Goal: Task Accomplishment & Management: Use online tool/utility

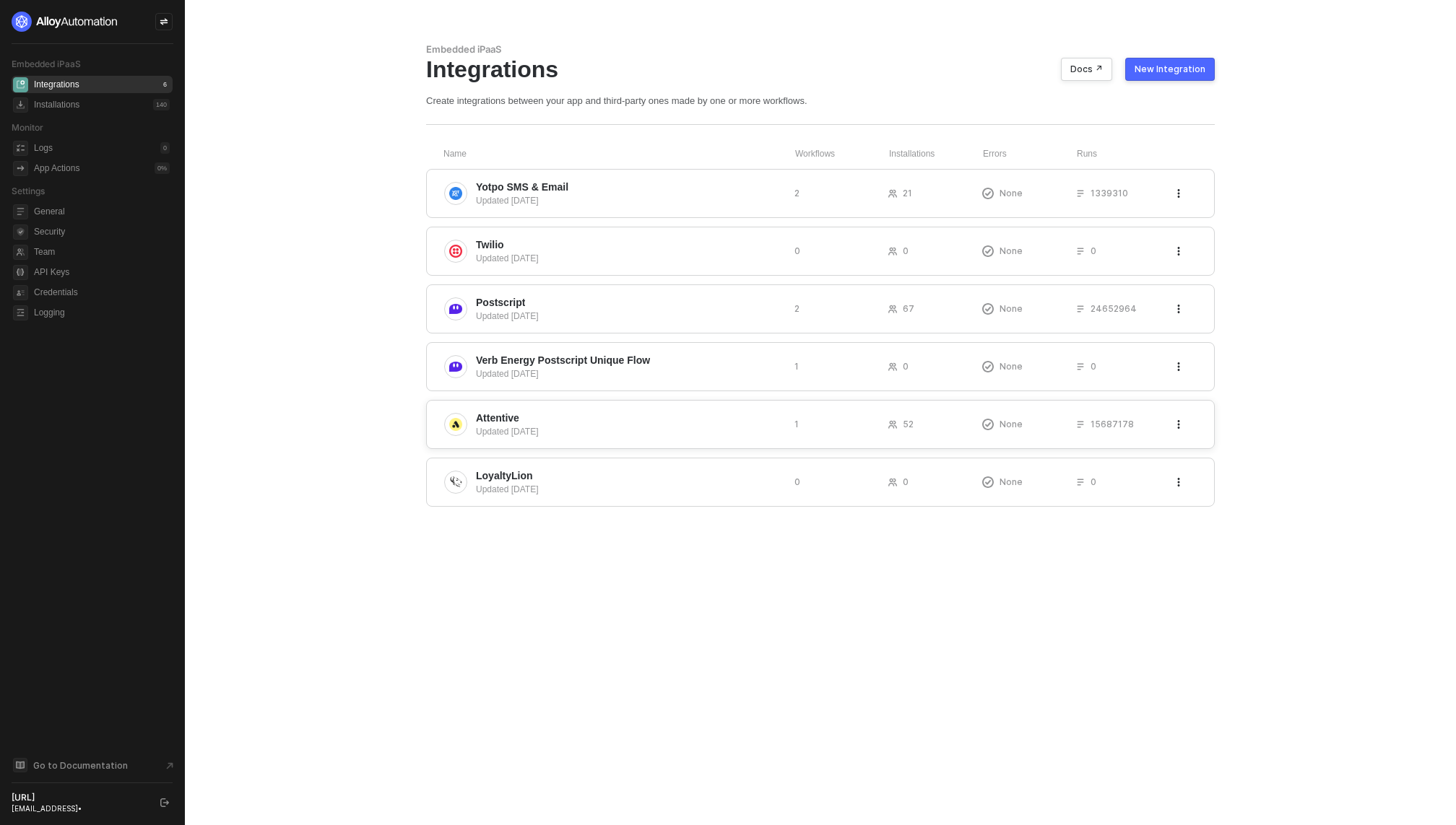
click at [559, 427] on div "Updated 2 years ago" at bounding box center [629, 431] width 307 height 13
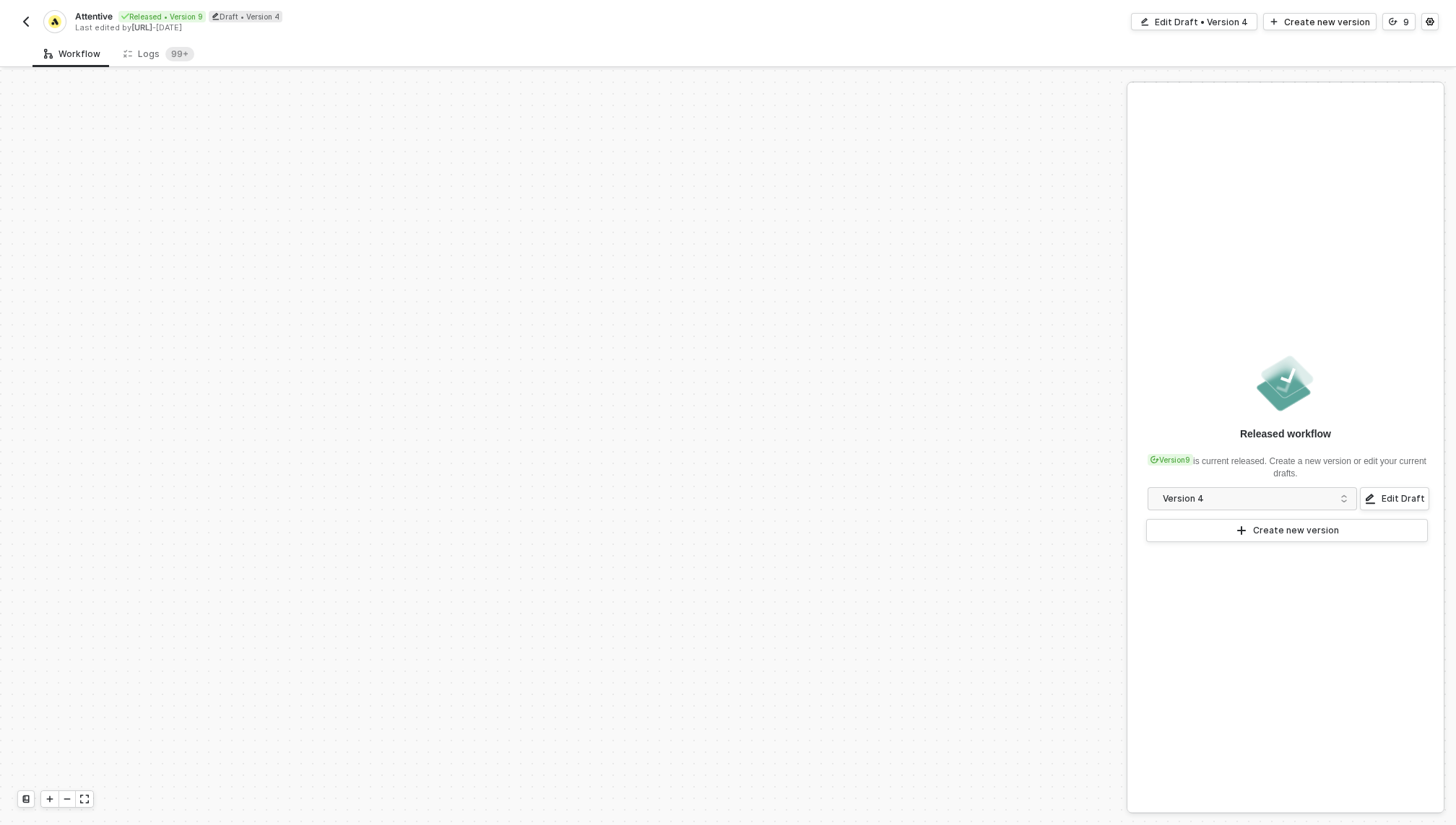
scroll to position [2578, 0]
click at [134, 44] on div "Logs 99+" at bounding box center [158, 54] width 94 height 27
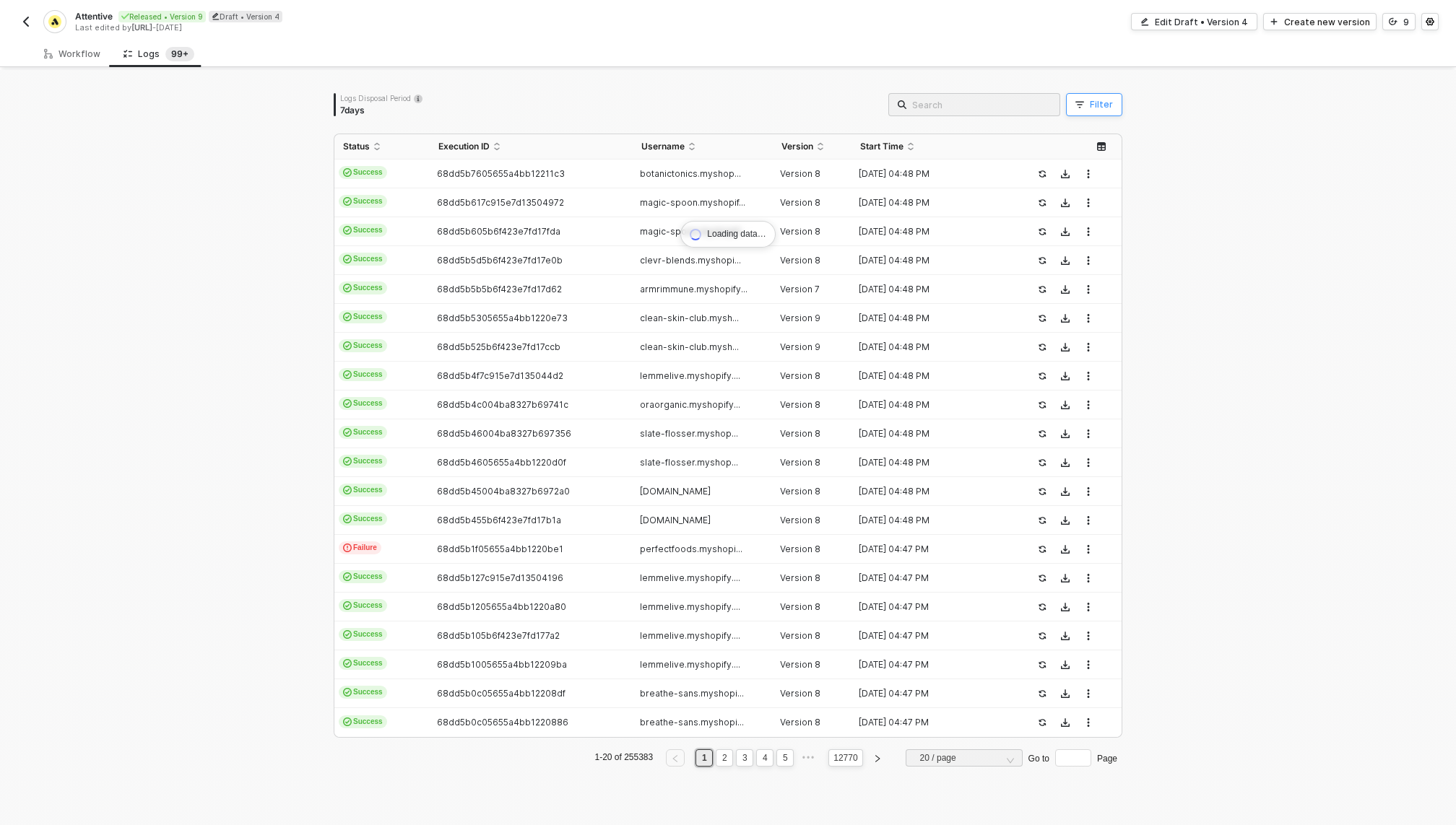
click at [1094, 103] on div "Filter" at bounding box center [1101, 105] width 23 height 12
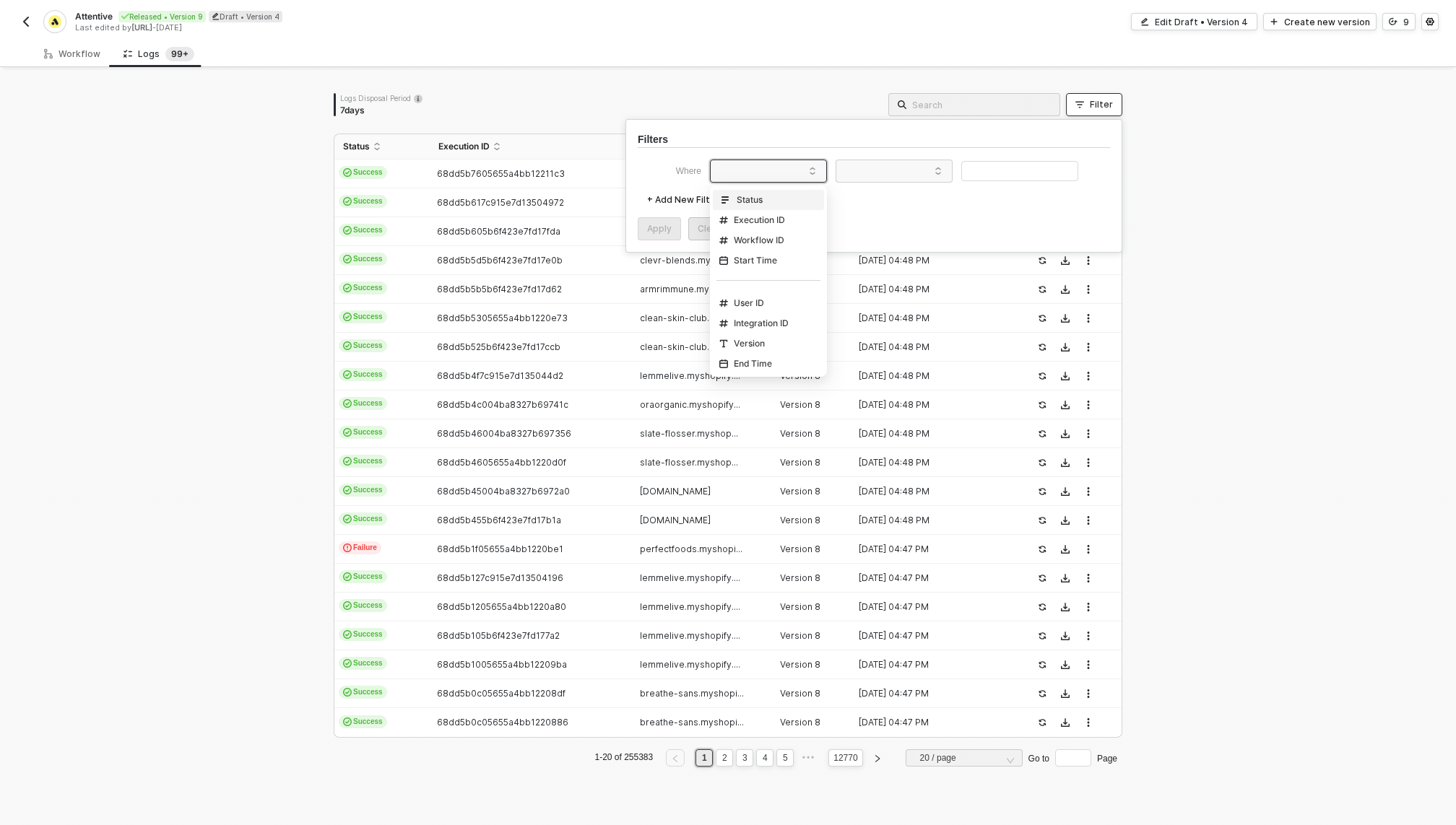
click at [720, 169] on span at bounding box center [772, 170] width 110 height 22
click at [743, 344] on div "Version" at bounding box center [742, 344] width 45 height 12
click at [898, 160] on span at bounding box center [897, 170] width 110 height 22
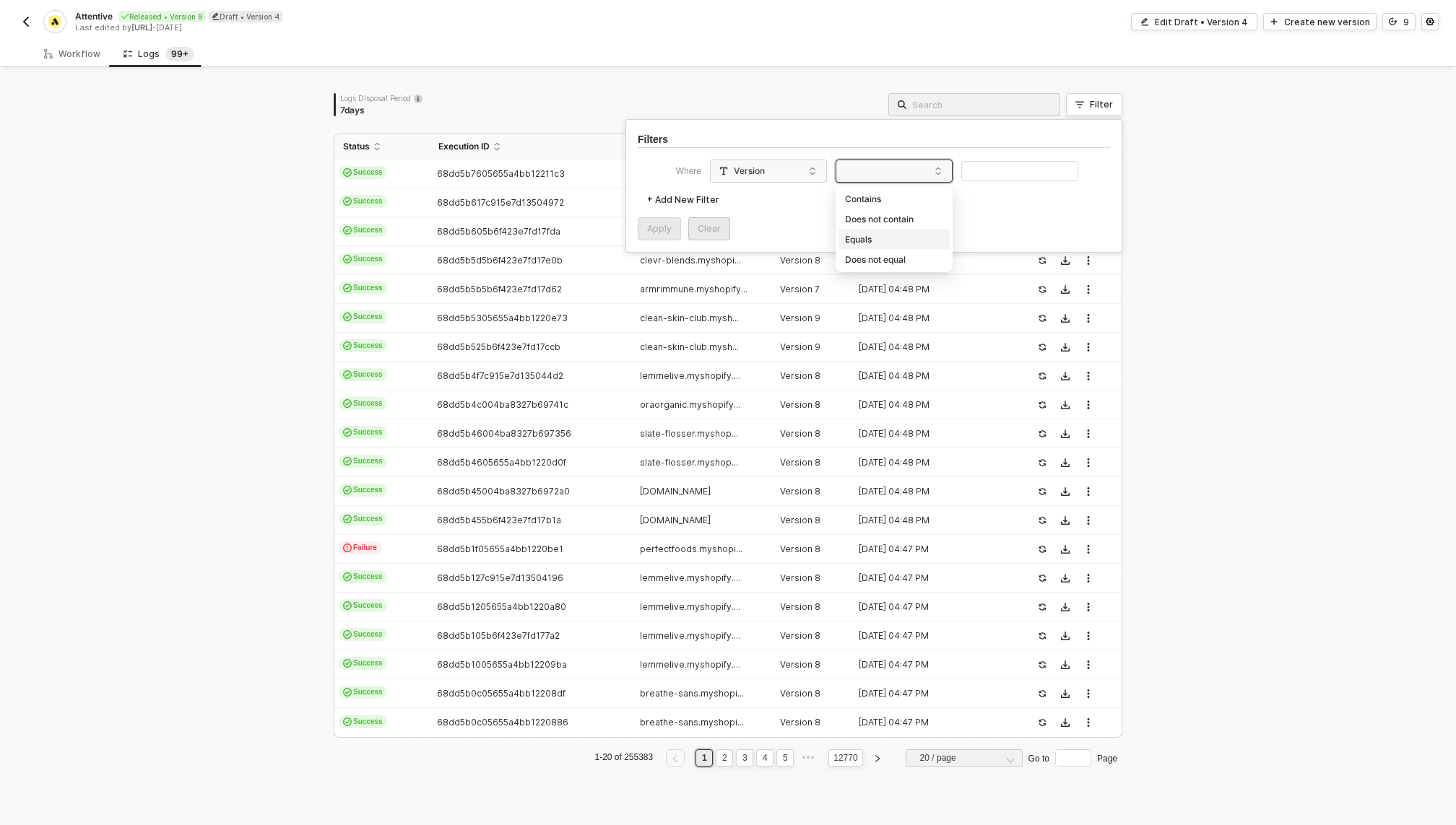
click at [898, 241] on div "Equals" at bounding box center [894, 240] width 104 height 23
click at [1026, 170] on input "text" at bounding box center [1019, 171] width 117 height 21
click at [989, 176] on input "0" at bounding box center [1019, 171] width 117 height 21
click at [982, 173] on input "text" at bounding box center [1019, 171] width 117 height 21
click at [655, 213] on div "Where Version Equals 9 + Add New Filter Apply Clear" at bounding box center [873, 200] width 472 height 81
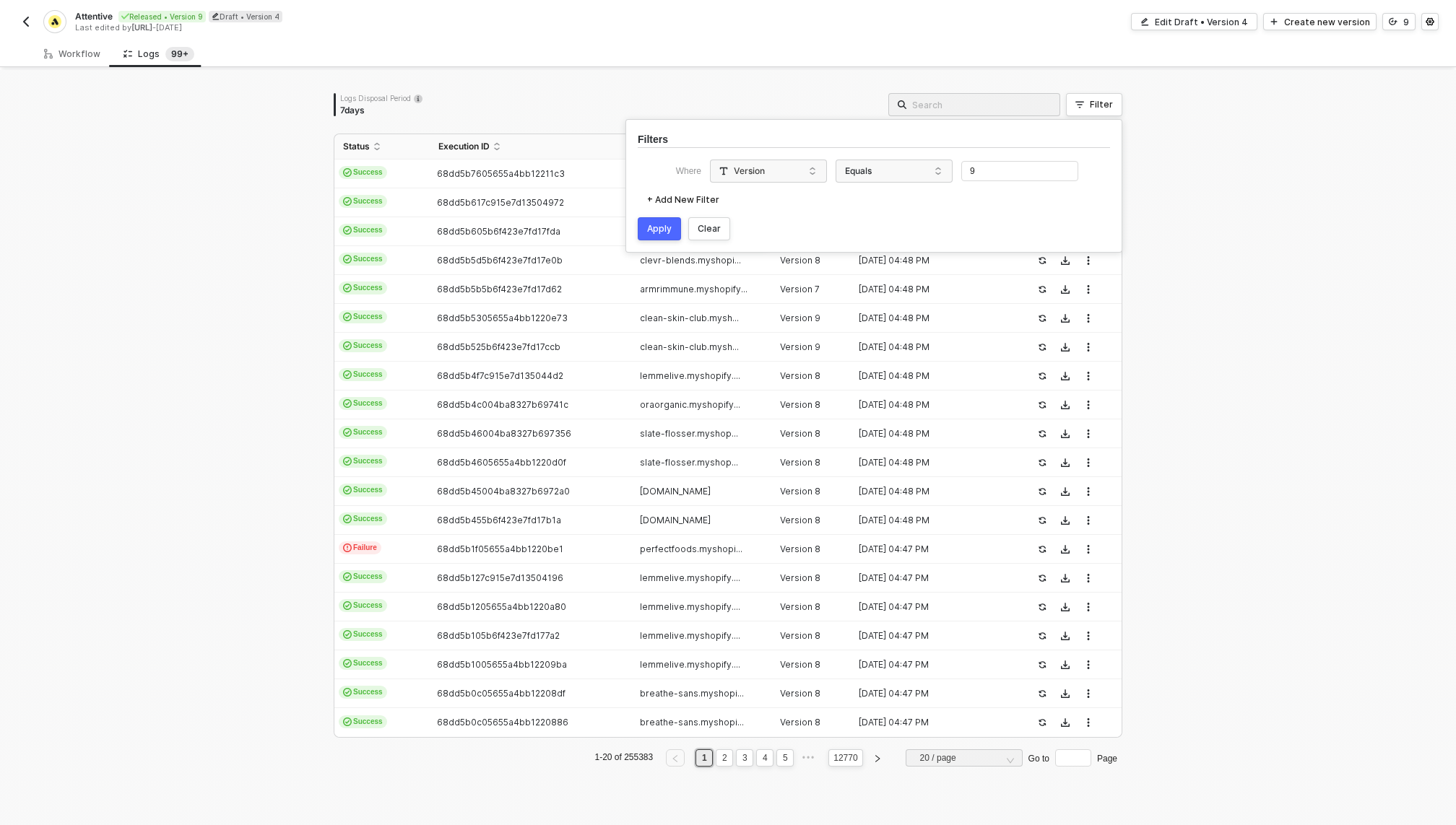
click at [656, 225] on div "Apply" at bounding box center [659, 229] width 25 height 12
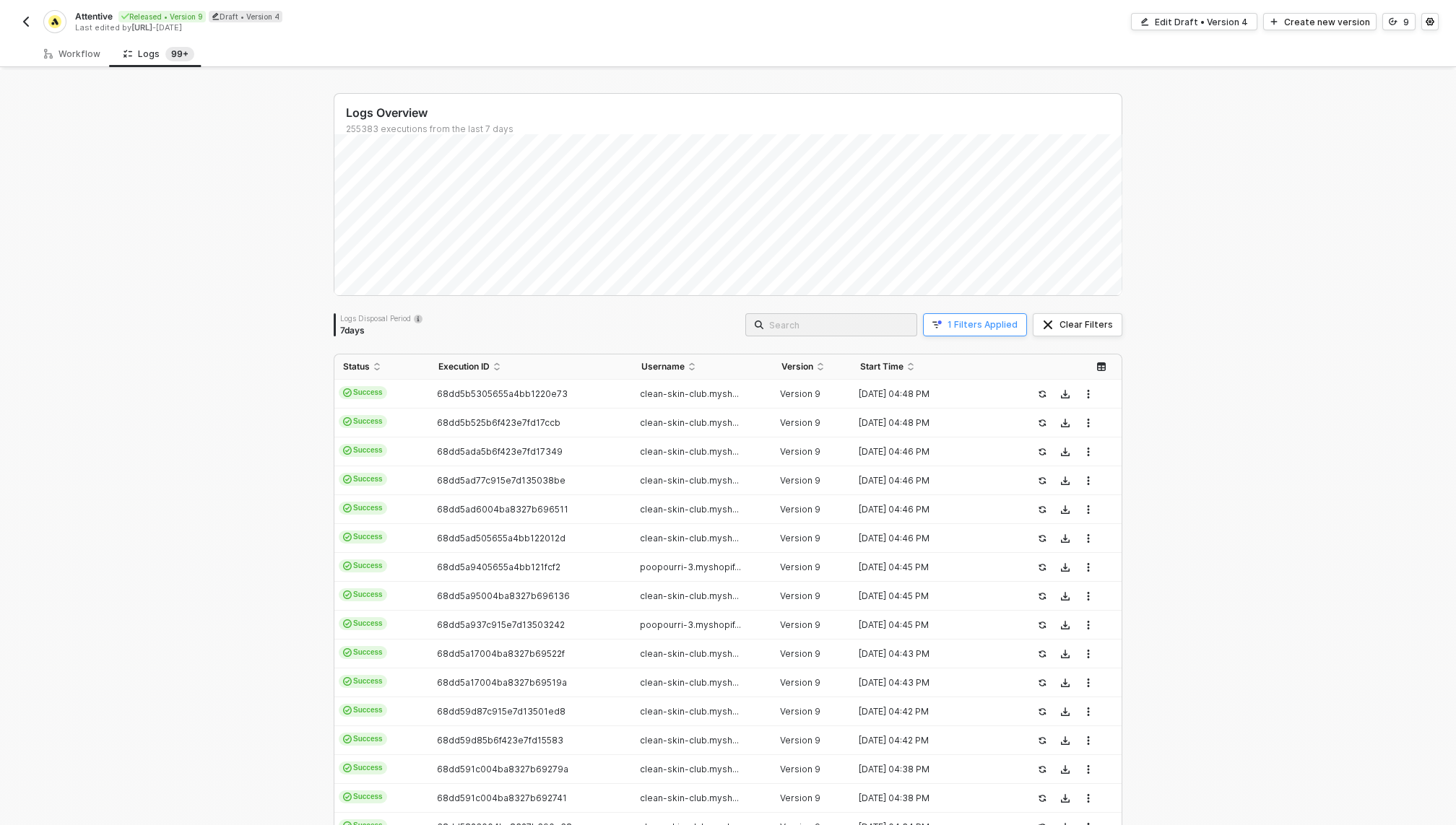
click at [984, 319] on div "1 Filters Applied" at bounding box center [982, 325] width 70 height 12
click at [964, 422] on div "+ Add New Filter" at bounding box center [989, 420] width 72 height 12
click at [1038, 418] on span at bounding box center [1077, 420] width 110 height 22
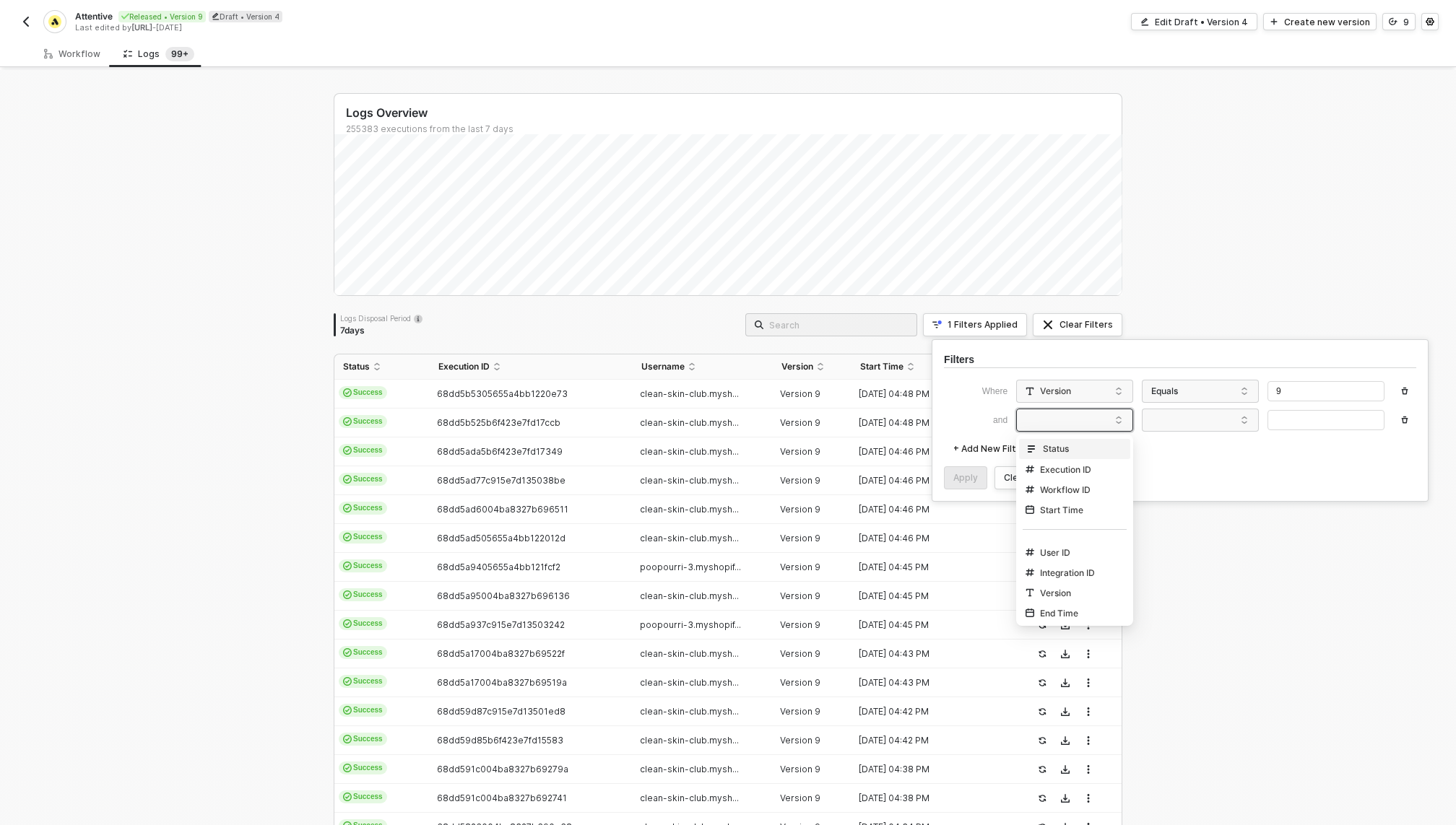
click at [1051, 451] on div "Status" at bounding box center [1047, 449] width 43 height 12
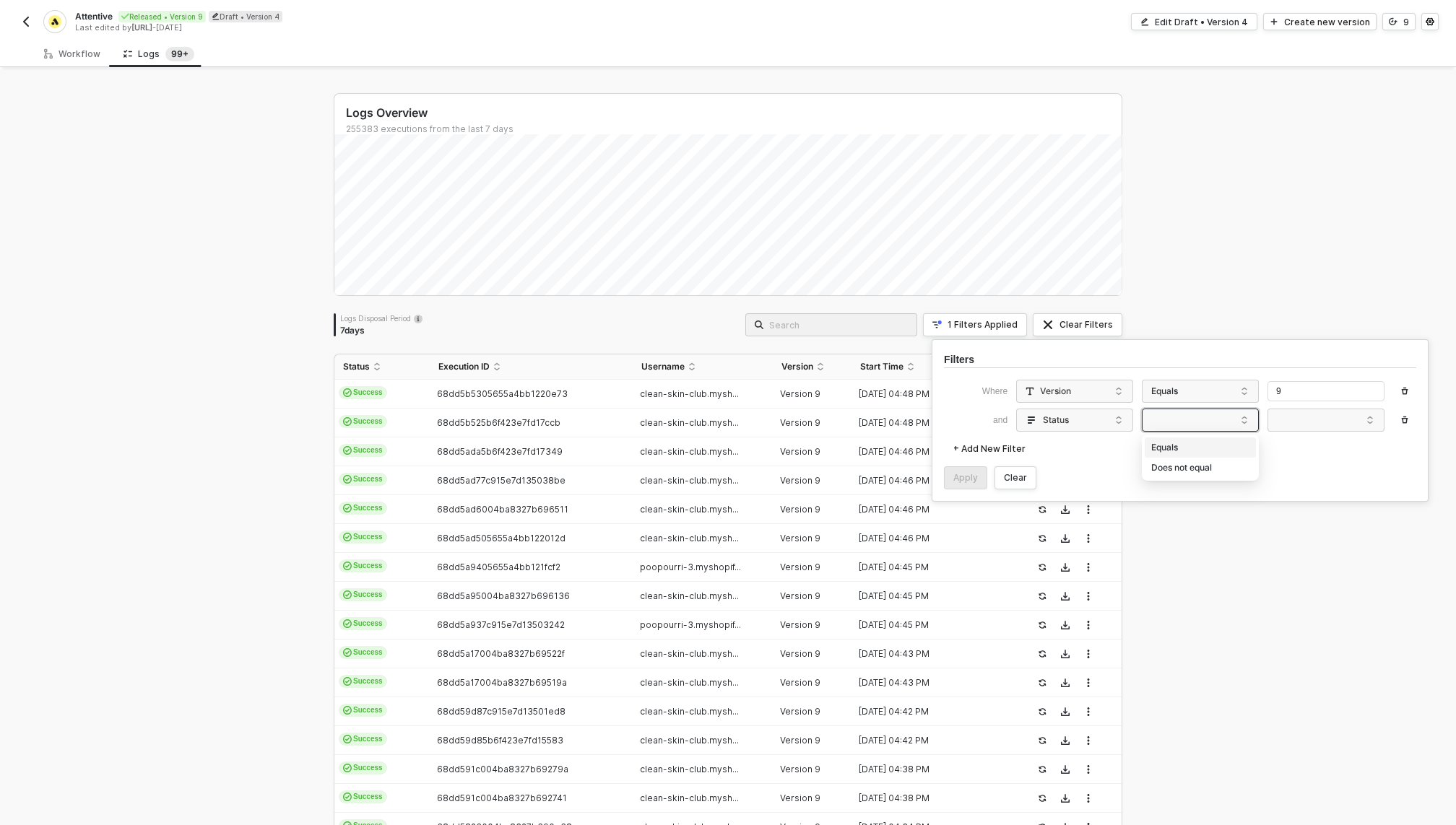
click at [1175, 420] on span at bounding box center [1203, 420] width 110 height 22
click at [1175, 449] on div "Equals" at bounding box center [1200, 448] width 104 height 23
click at [1333, 423] on span at bounding box center [1329, 420] width 110 height 22
click at [1324, 470] on div "Failure" at bounding box center [1326, 468] width 104 height 23
click at [955, 482] on div "Apply" at bounding box center [965, 478] width 25 height 12
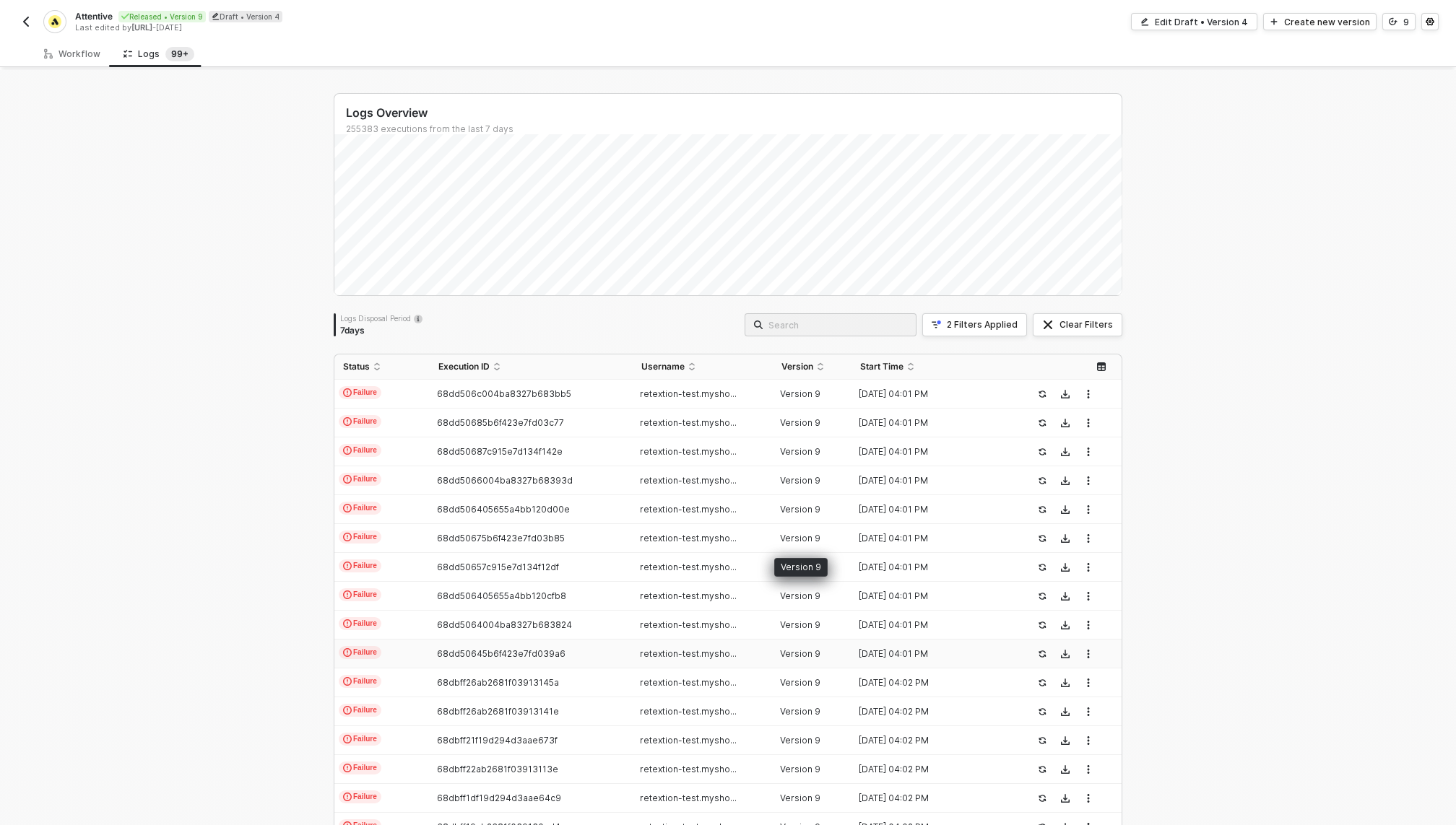
scroll to position [196, 0]
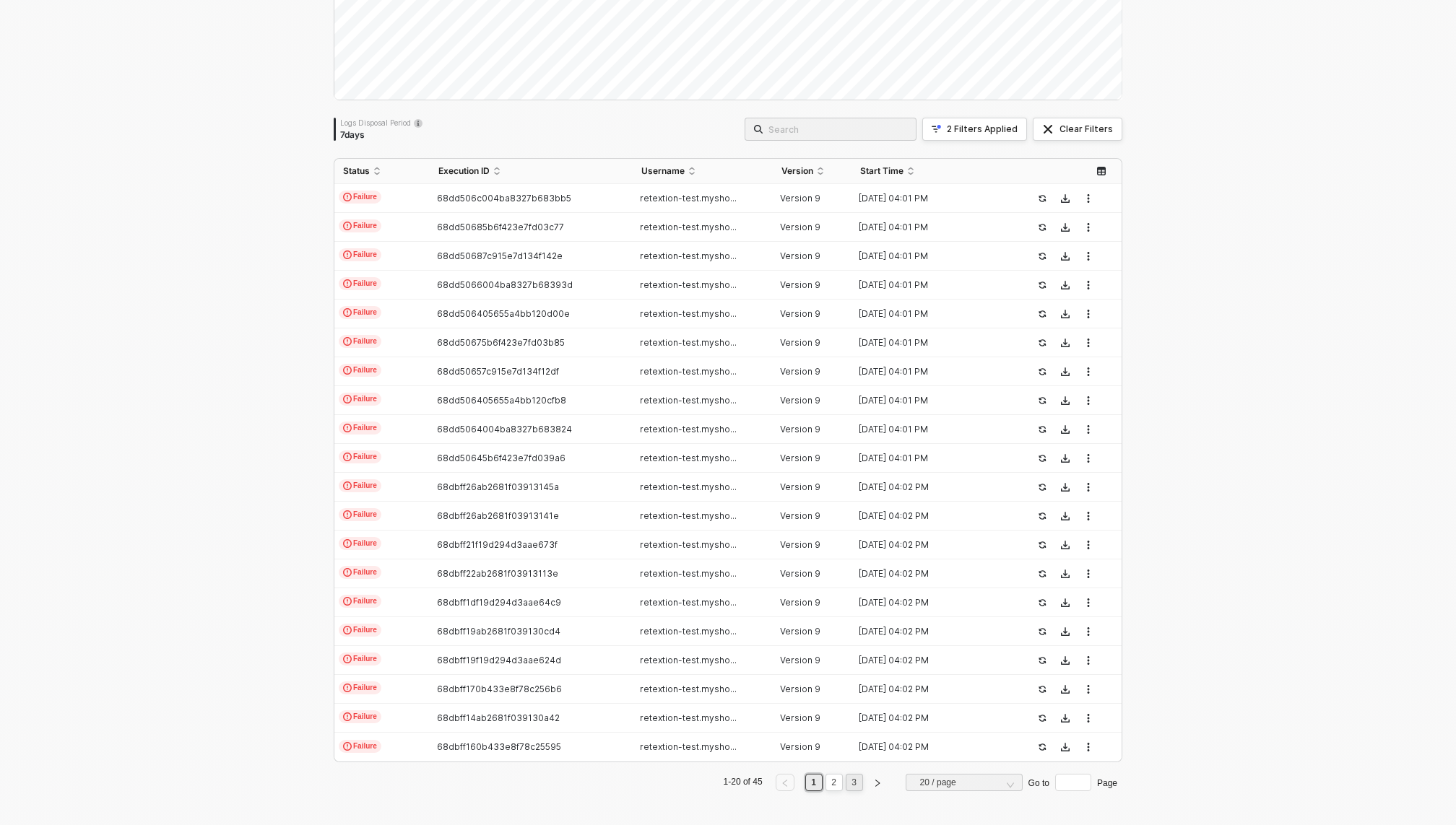
click at [850, 782] on link "3" at bounding box center [854, 783] width 13 height 16
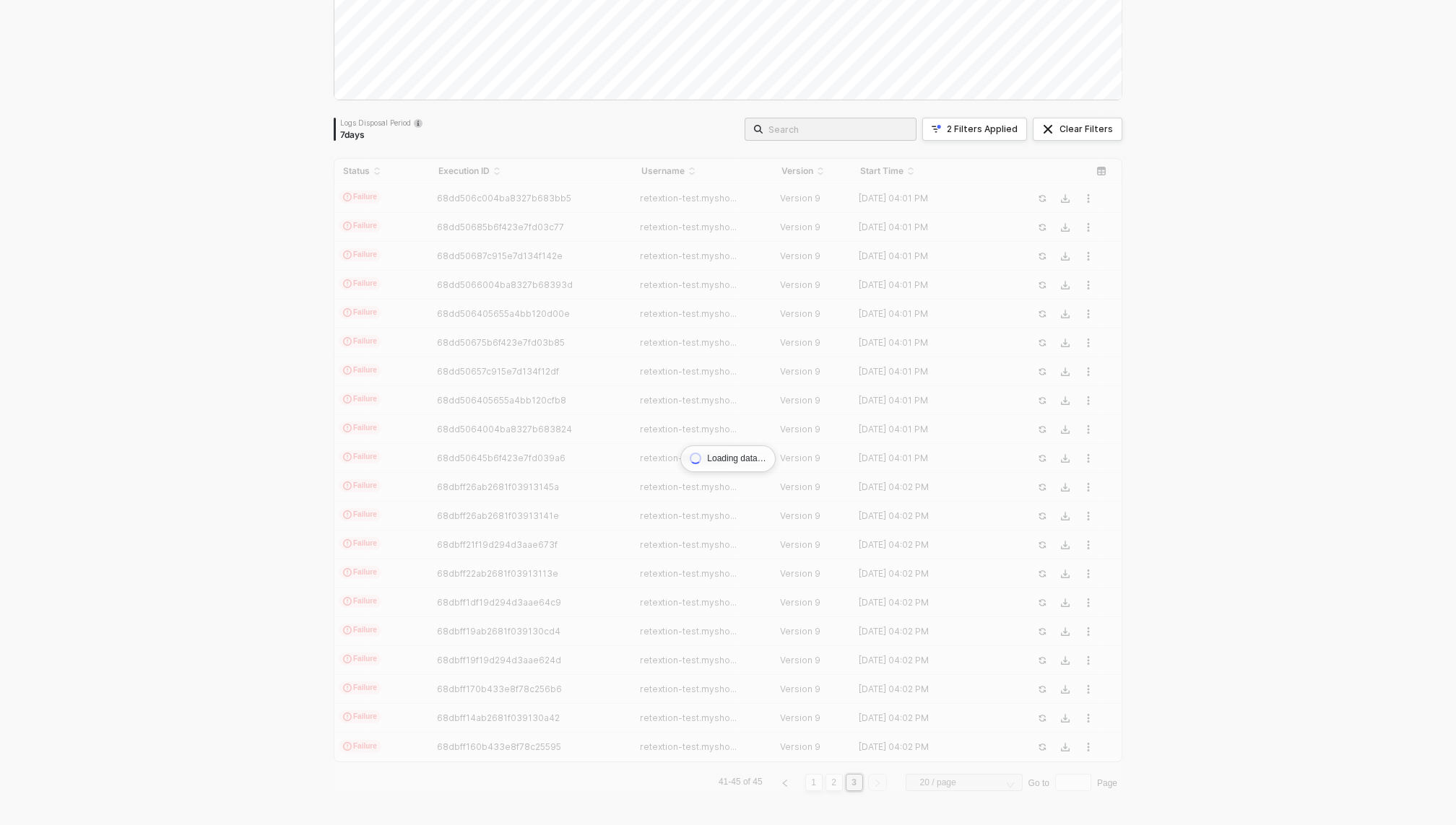
scroll to position [0, 0]
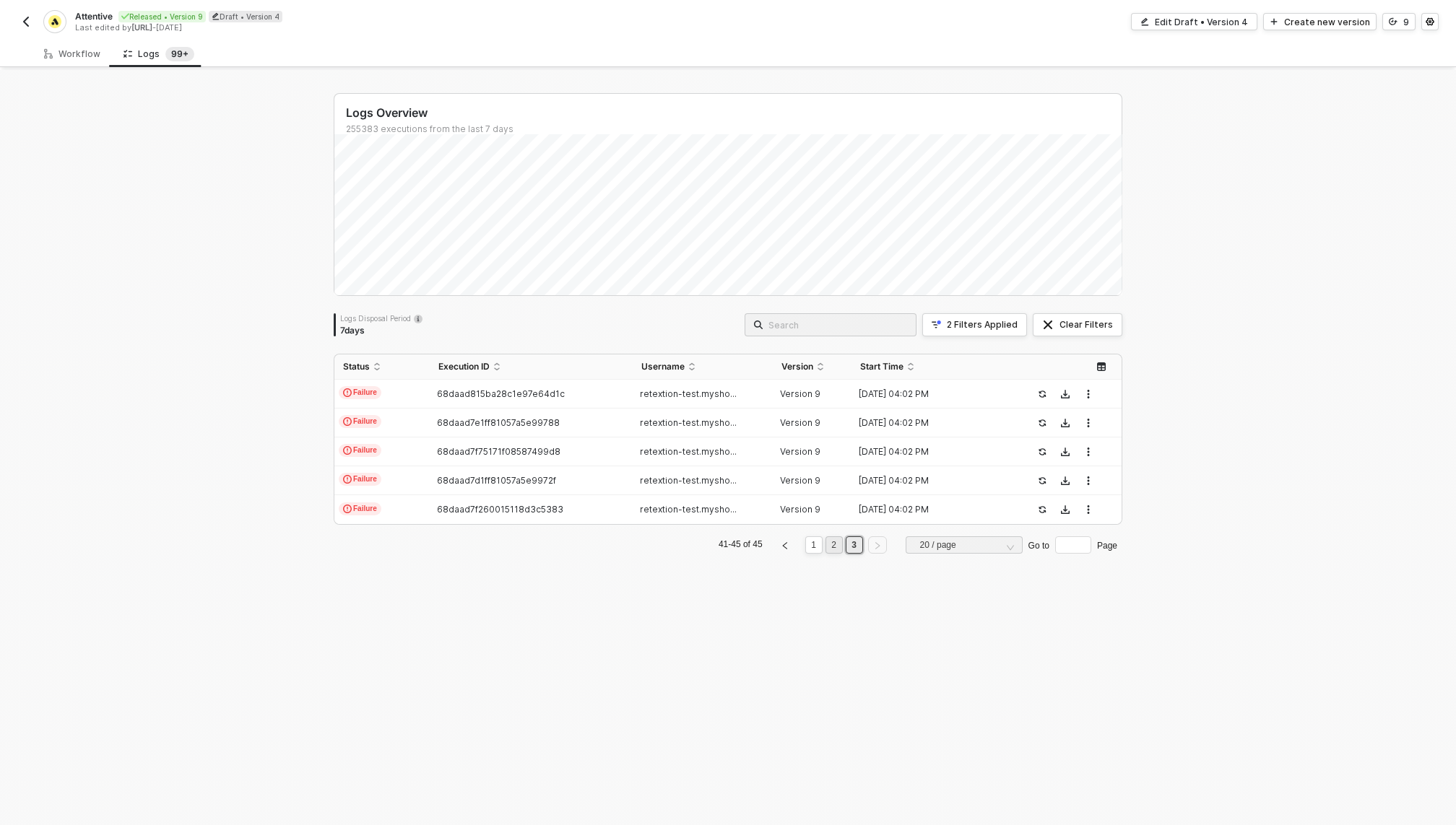
click at [830, 551] on link "2" at bounding box center [833, 545] width 13 height 16
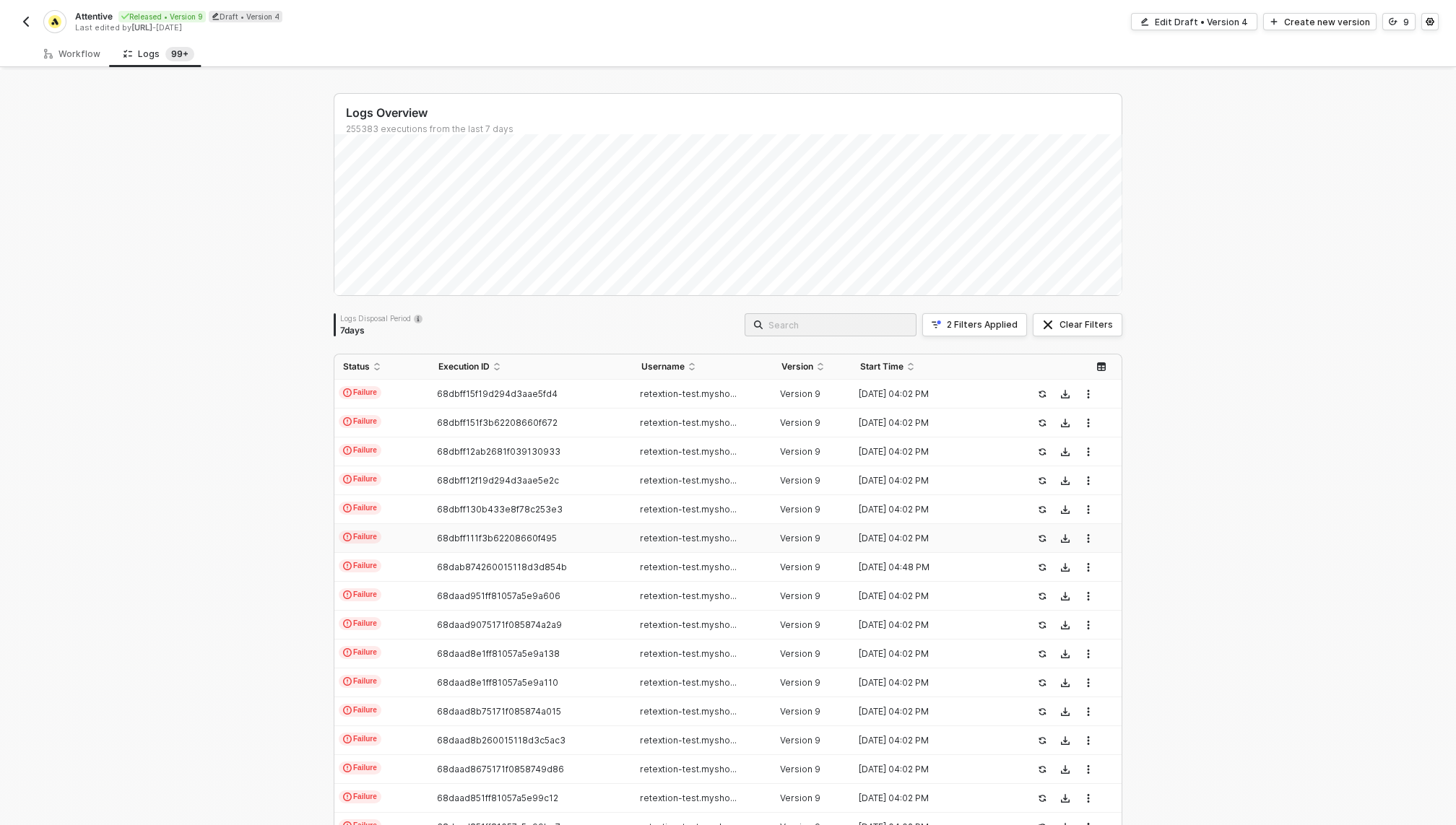
scroll to position [196, 0]
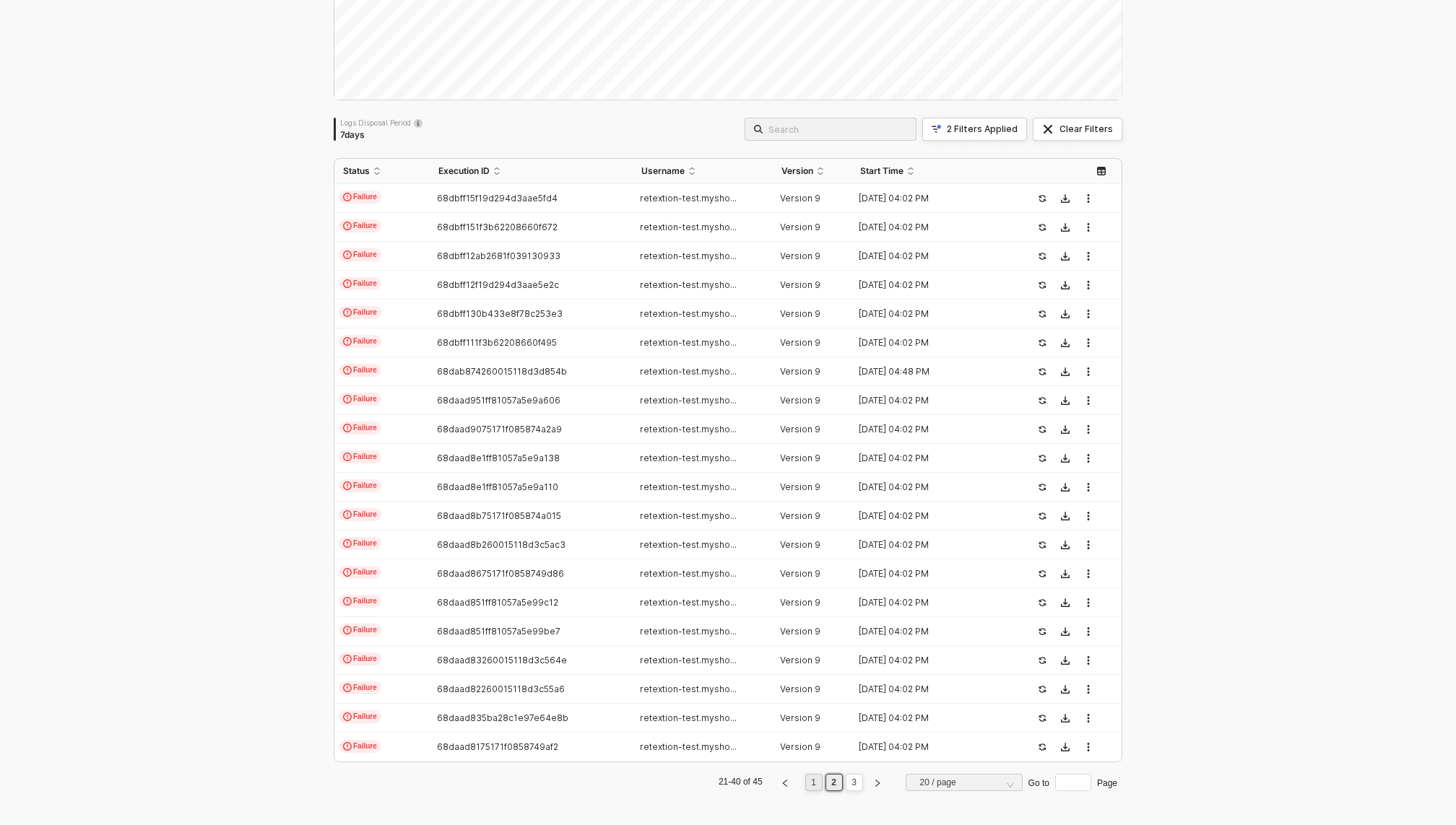
click at [814, 778] on link "1" at bounding box center [813, 783] width 13 height 16
click at [830, 780] on link "2" at bounding box center [833, 783] width 13 height 16
click at [1004, 129] on div "2 Filters Applied" at bounding box center [982, 129] width 71 height 12
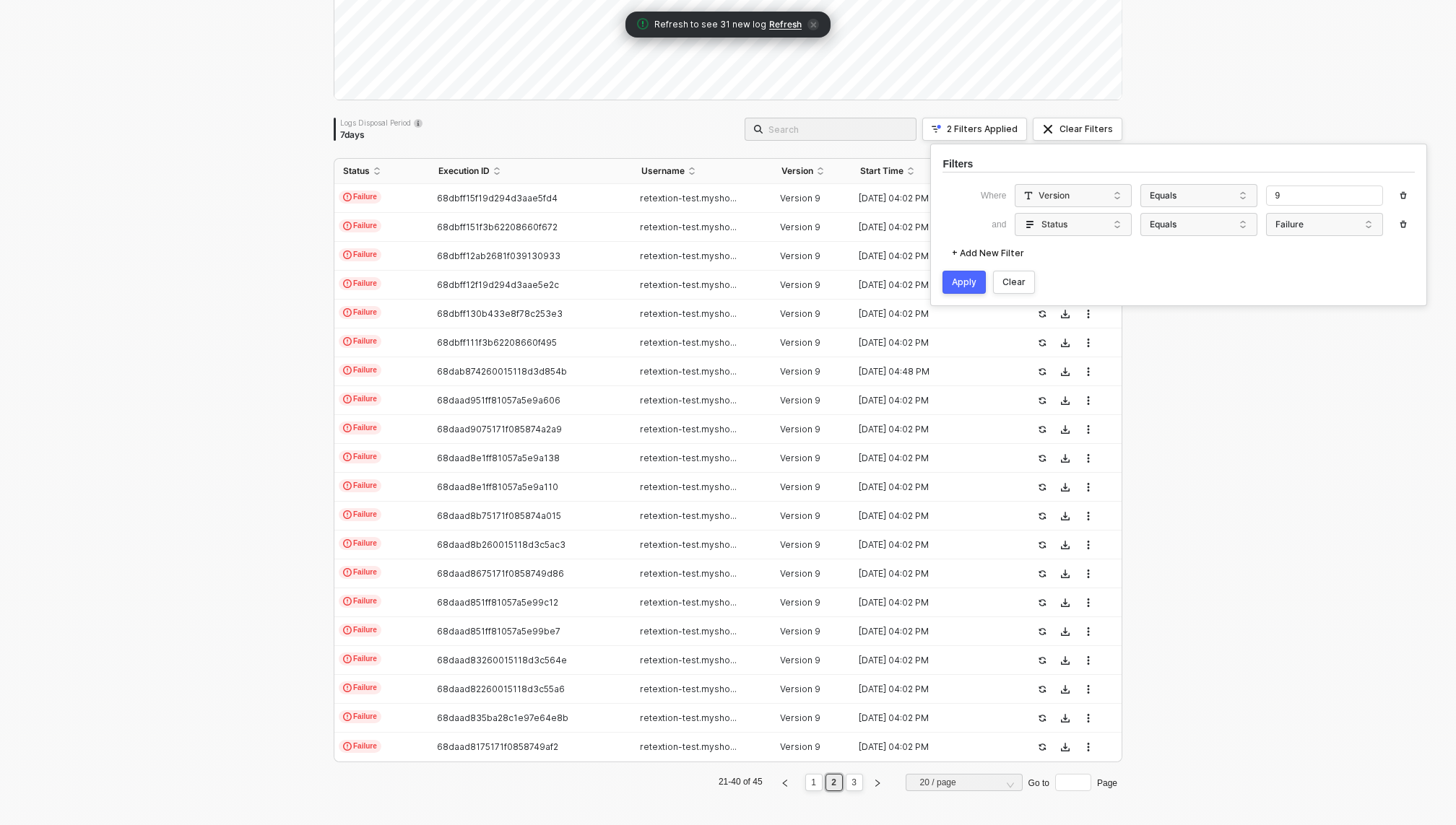
click at [1400, 226] on icon "button" at bounding box center [1403, 225] width 9 height 9
click at [963, 251] on div "Apply" at bounding box center [963, 254] width 25 height 12
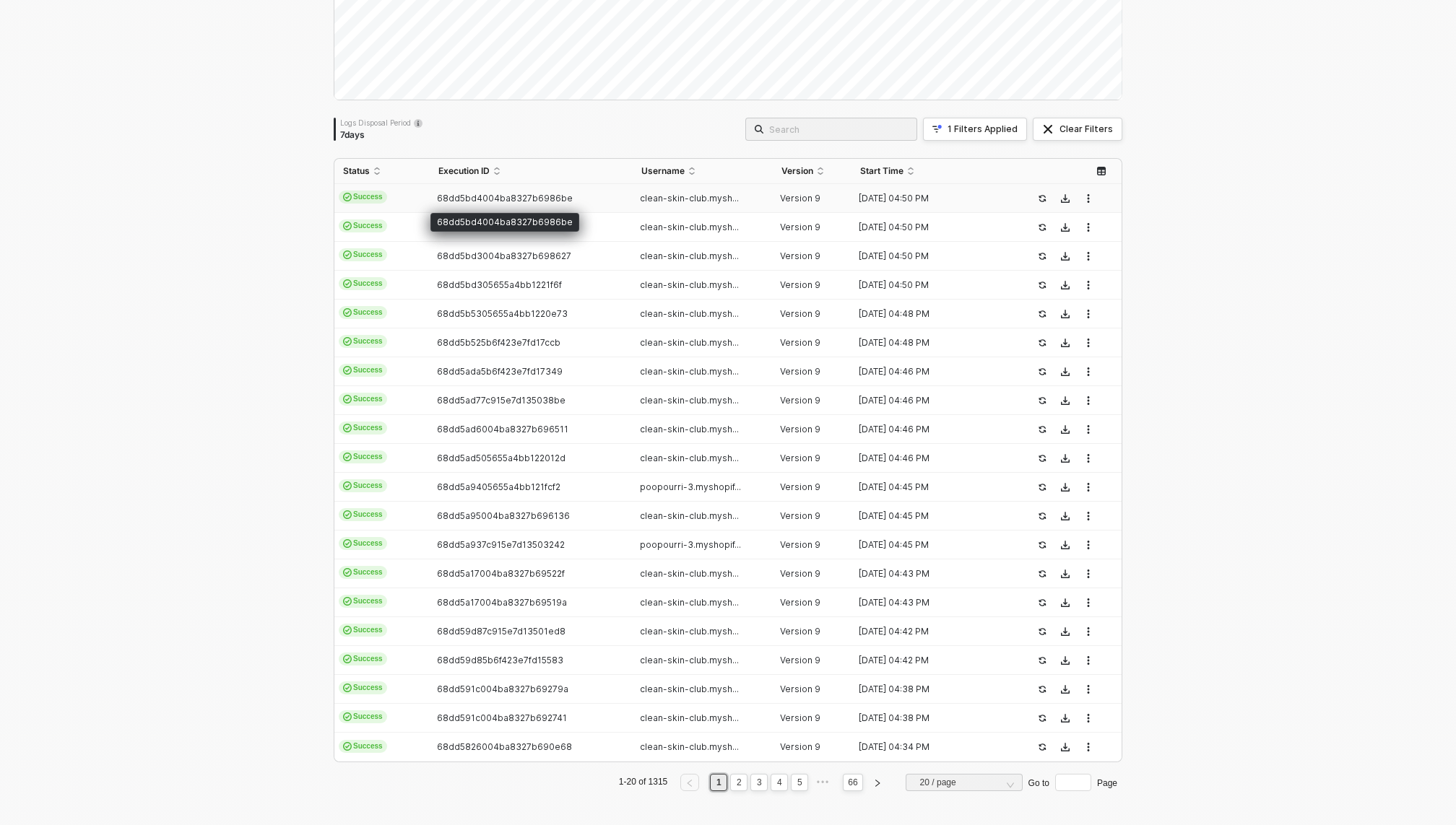
click at [481, 197] on span "68dd5bd4004ba8327b6986be" at bounding box center [504, 198] width 135 height 11
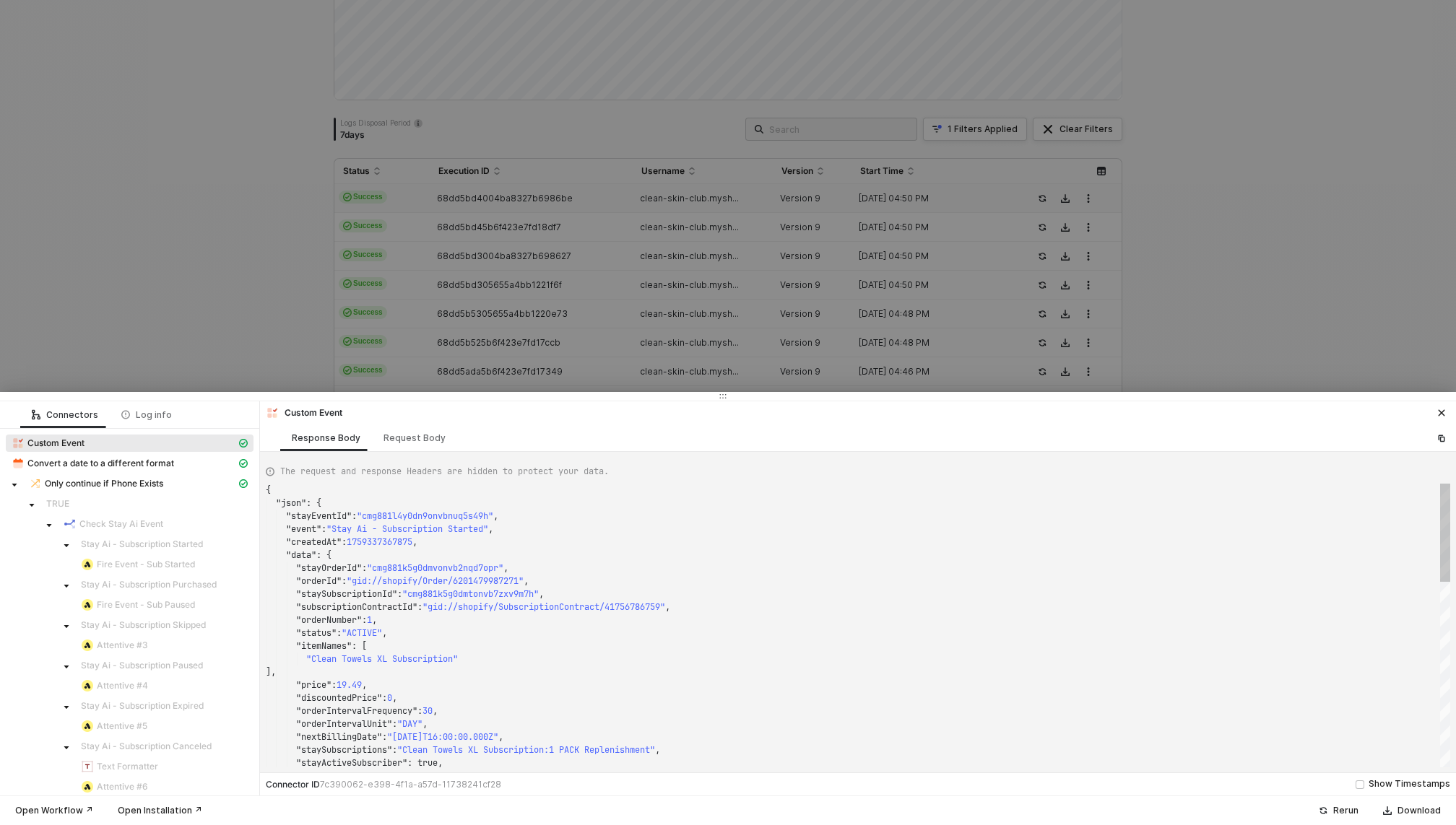
scroll to position [130, 0]
click at [484, 208] on div at bounding box center [728, 412] width 1456 height 825
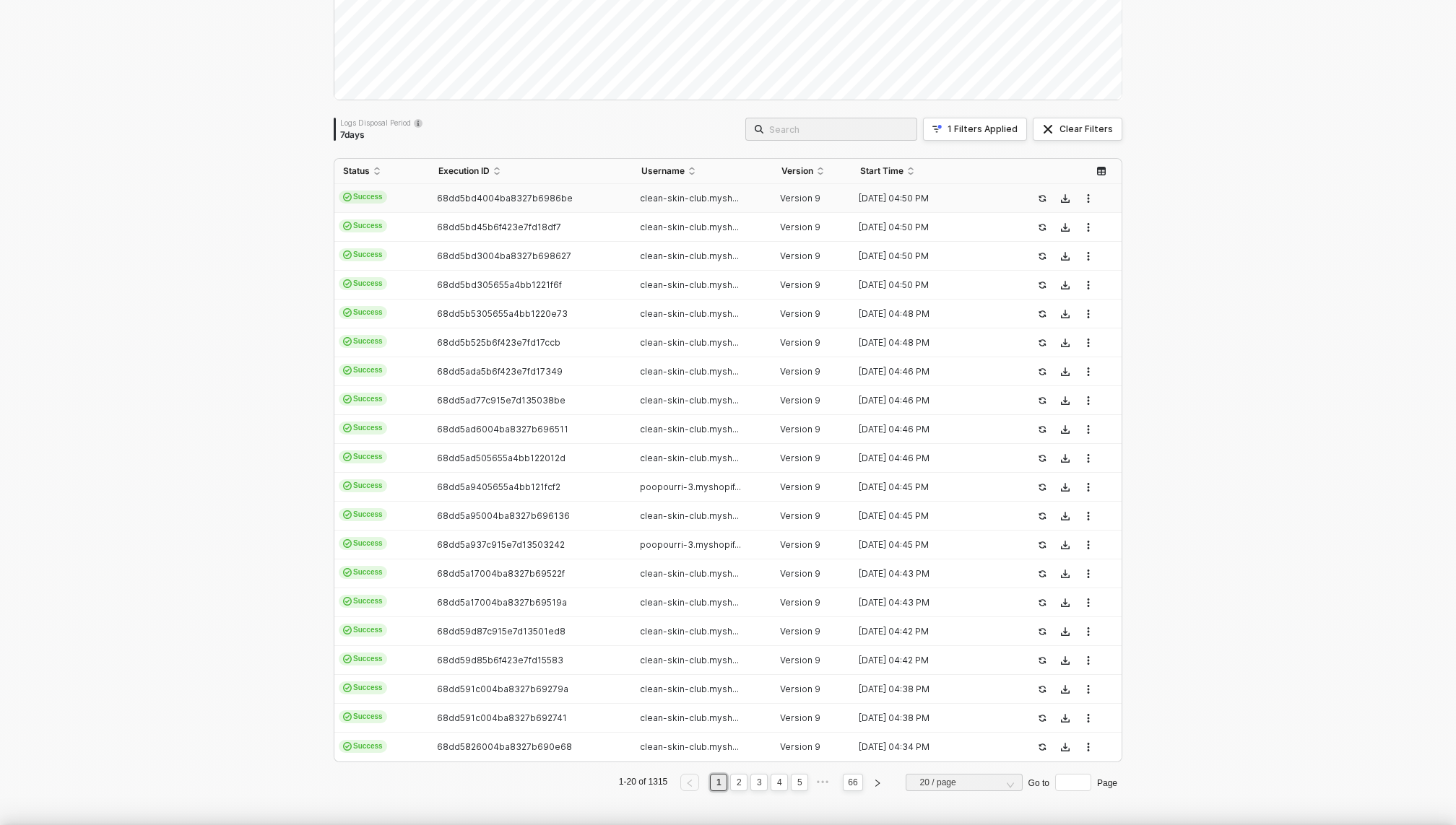
click at [486, 218] on div at bounding box center [728, 412] width 1456 height 825
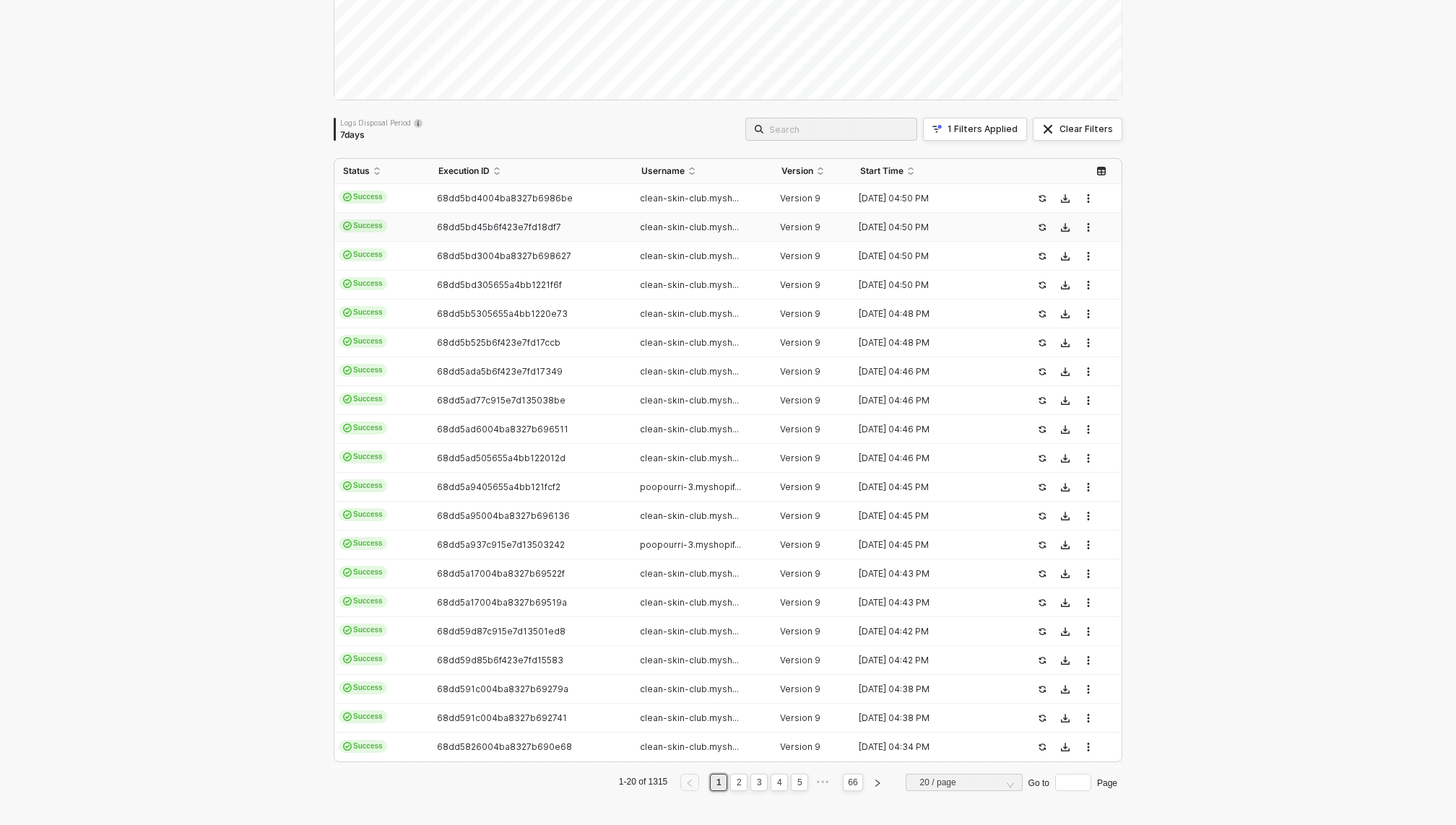
click at [486, 225] on span "68dd5bd45b6f423e7fd18df7" at bounding box center [498, 227] width 124 height 11
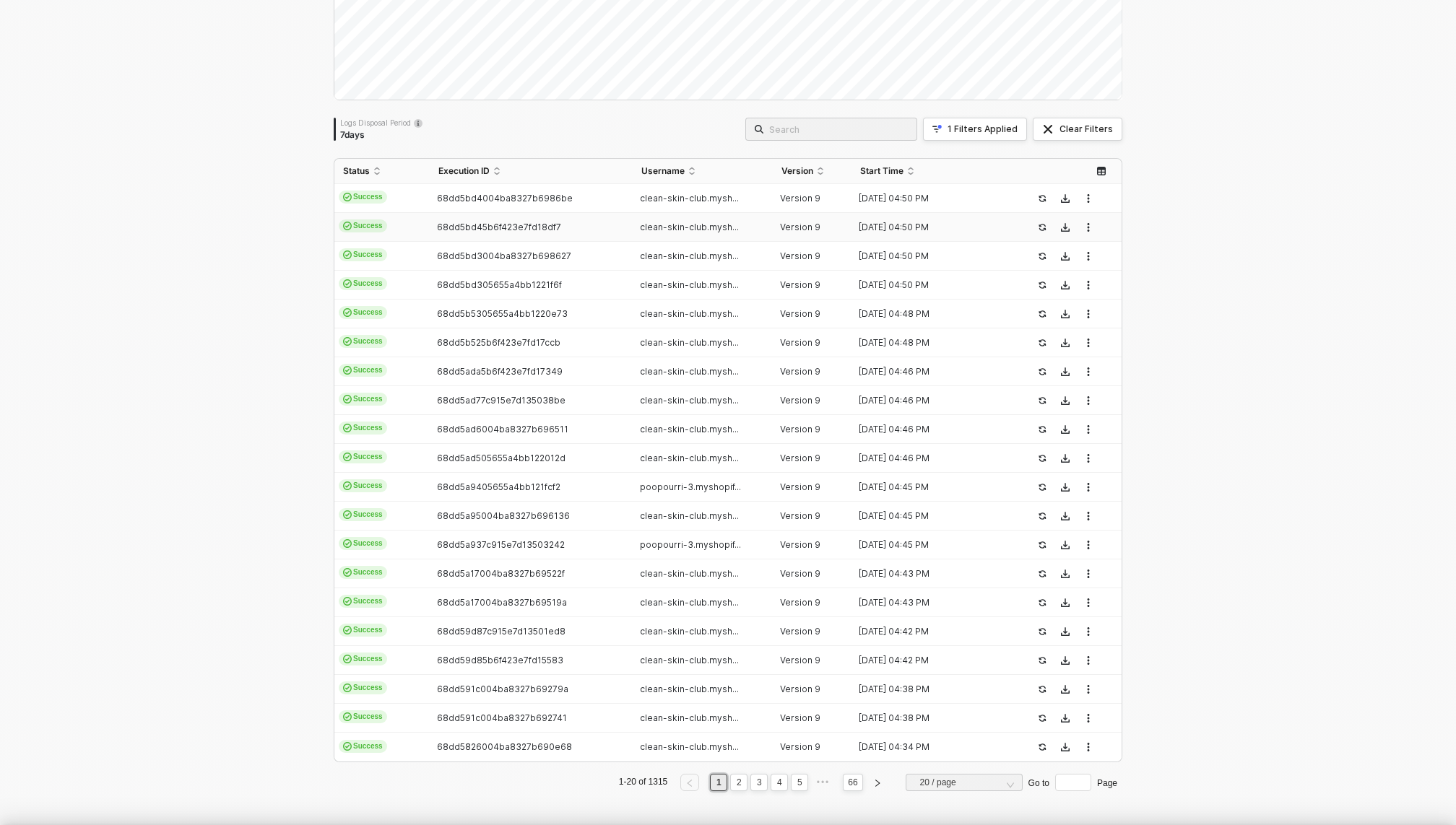
type textarea "{ "json": { "stayEventId": "cmg881l5a0dndonvb5kgnrovw", "event": "Stay Ai - Sub…"
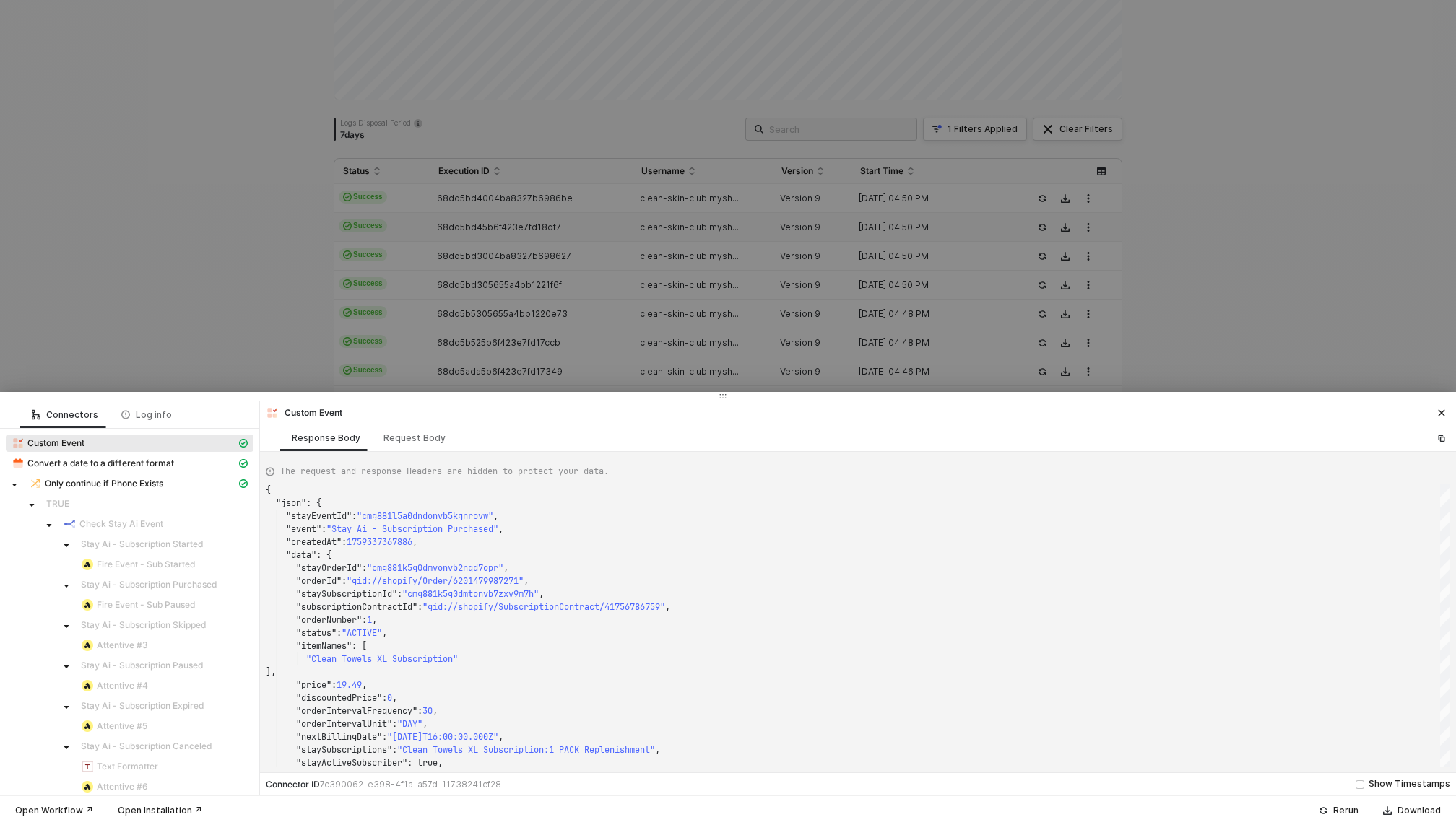
click at [501, 253] on div at bounding box center [728, 412] width 1456 height 825
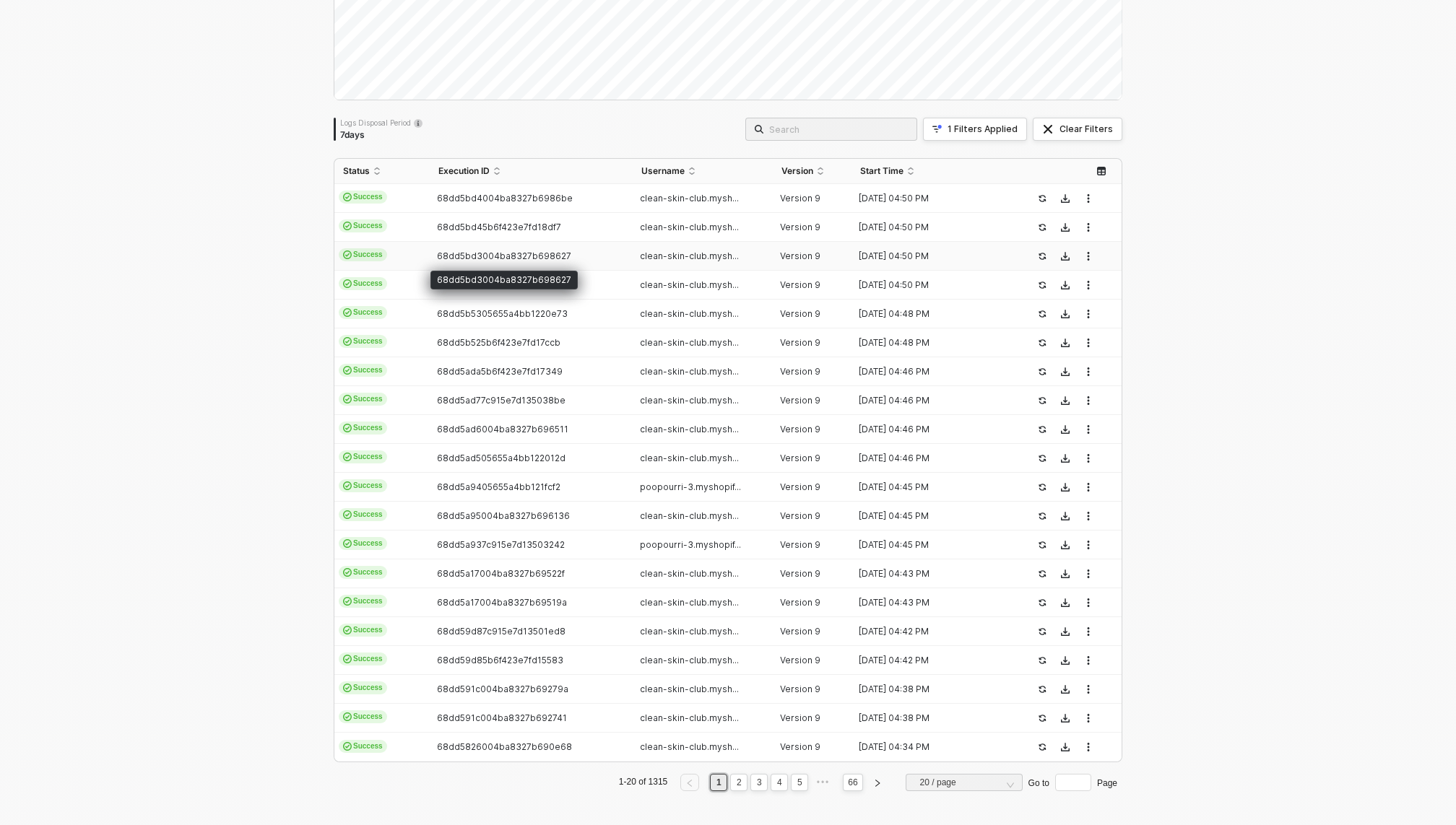
click at [506, 263] on div "68dd5bd3004ba8327b698627" at bounding box center [504, 276] width 147 height 26
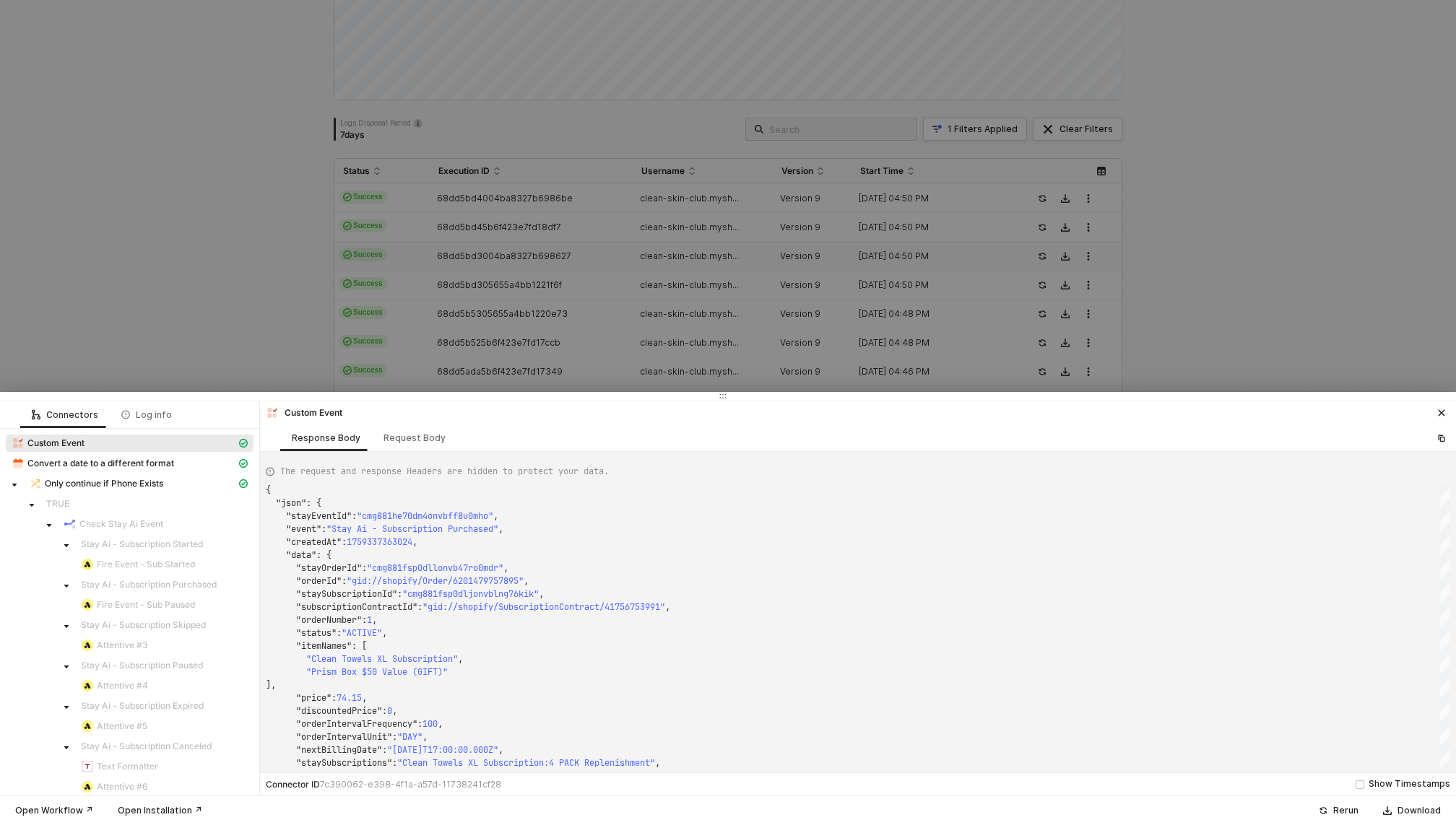
click at [522, 300] on div at bounding box center [728, 412] width 1456 height 825
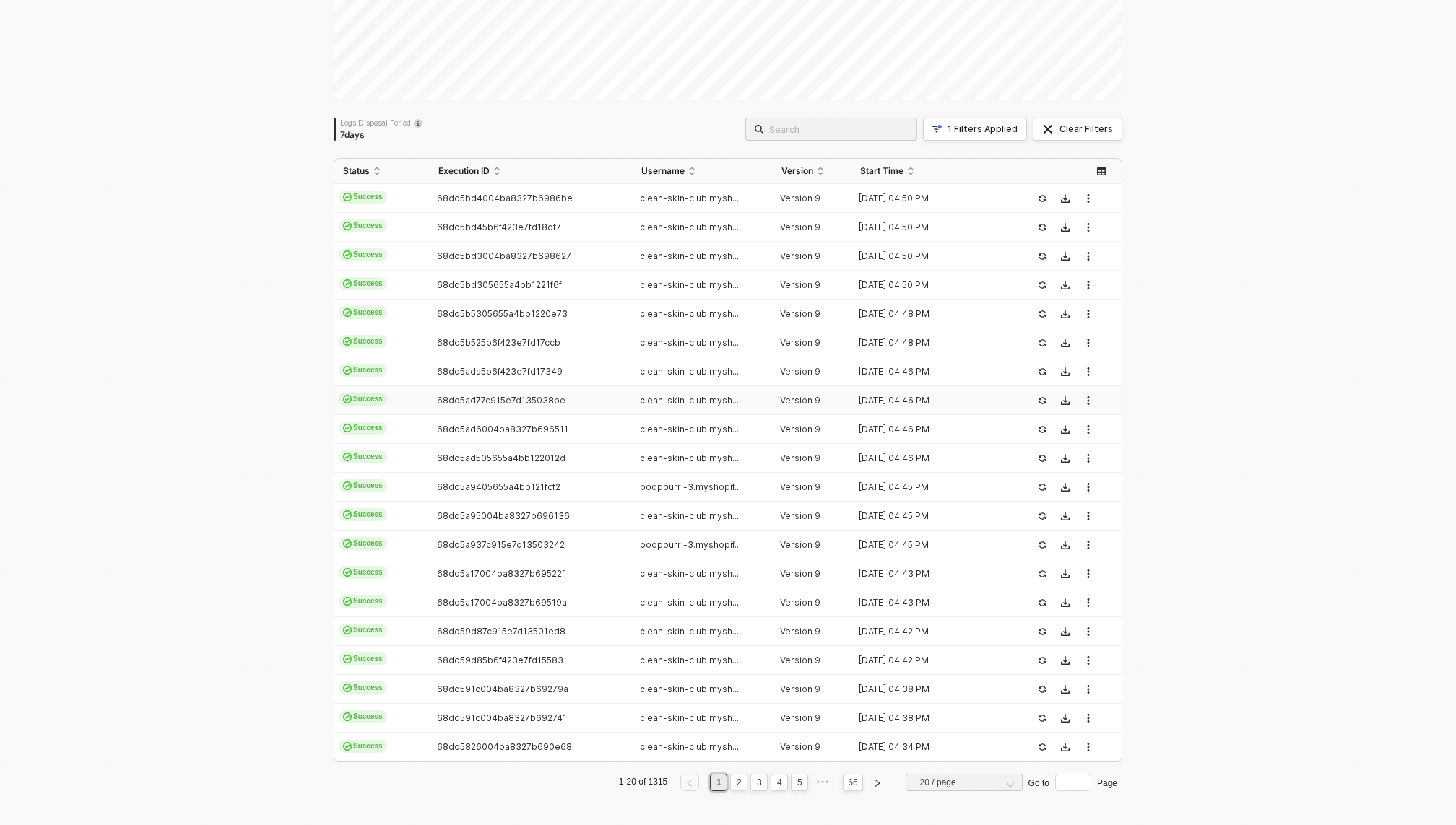
click at [529, 411] on td "68dd5ad77c915e7d135038be" at bounding box center [531, 400] width 202 height 29
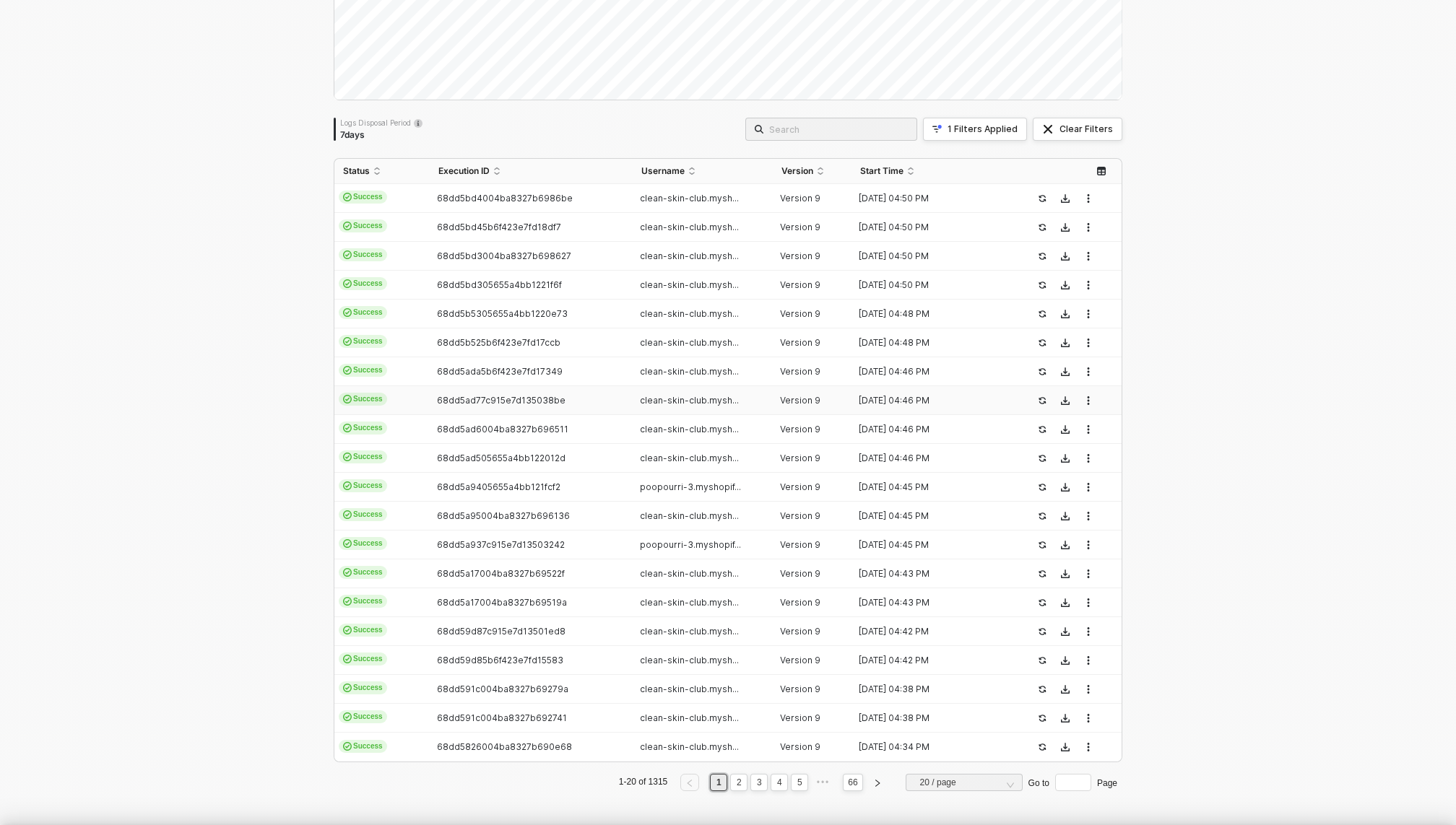
type textarea "{ "json": { "stayEventId": "cmg87w34o0dihonvbj47who4f", "event": "Stay Ai - Sub…"
